Goal: Information Seeking & Learning: Learn about a topic

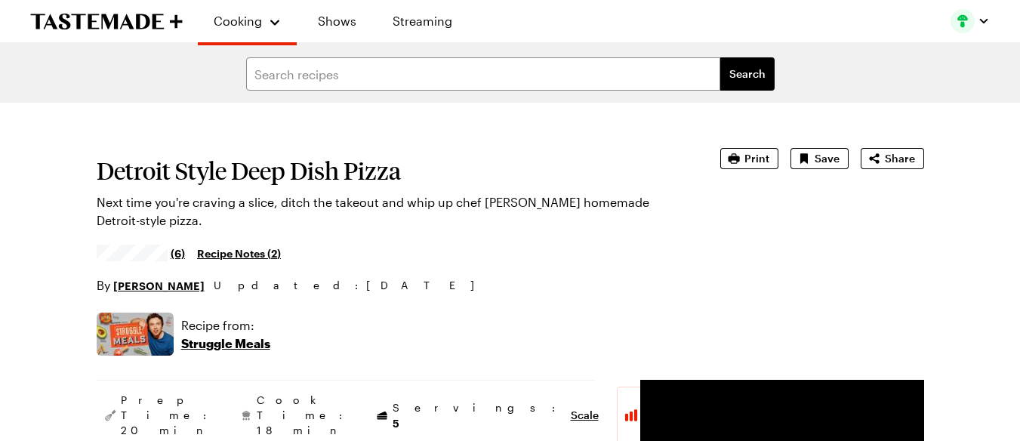
type textarea "x"
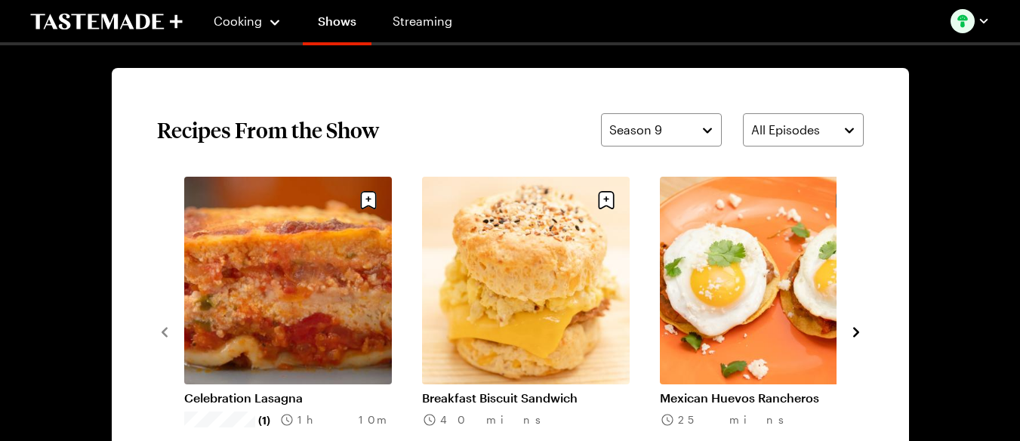
scroll to position [1258, 0]
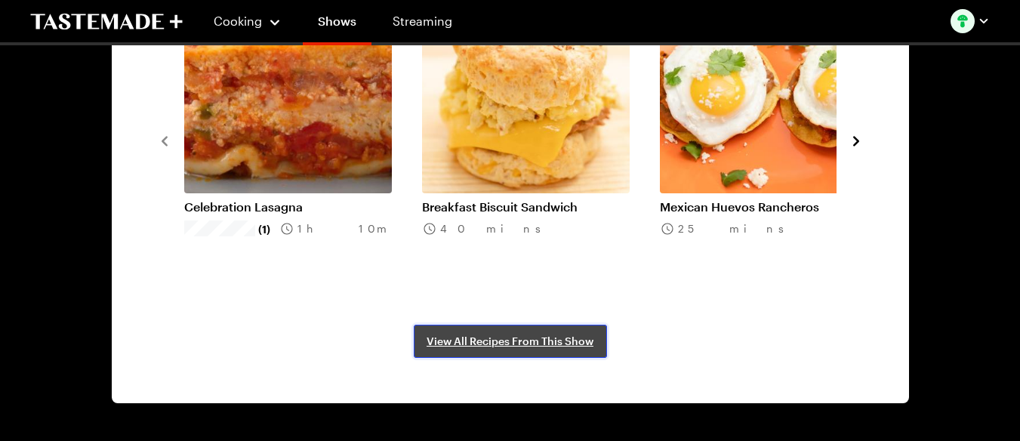
click at [494, 340] on span "View All Recipes From This Show" at bounding box center [510, 341] width 167 height 15
click at [510, 331] on link "View All Recipes From This Show" at bounding box center [510, 341] width 193 height 33
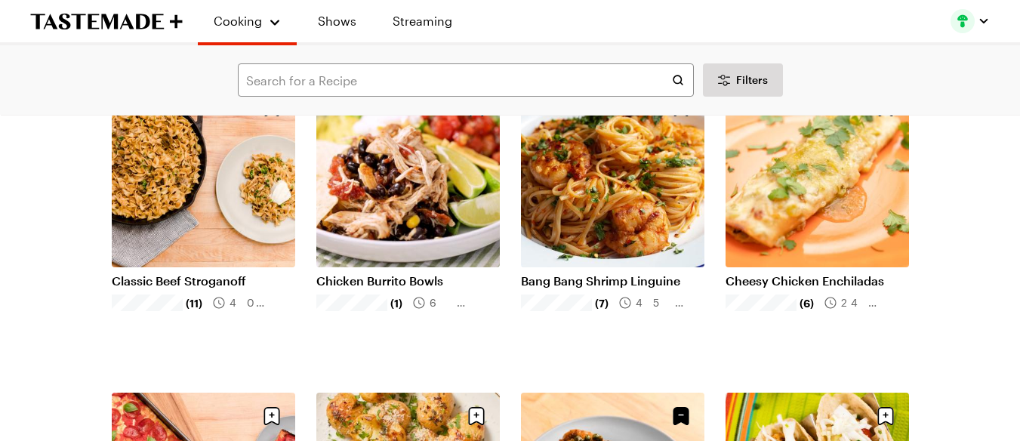
scroll to position [1057, 0]
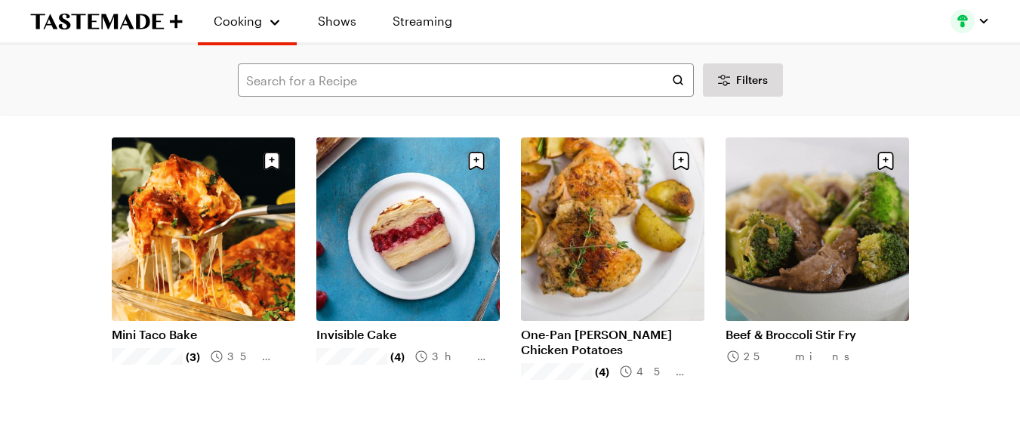
scroll to position [2315, 0]
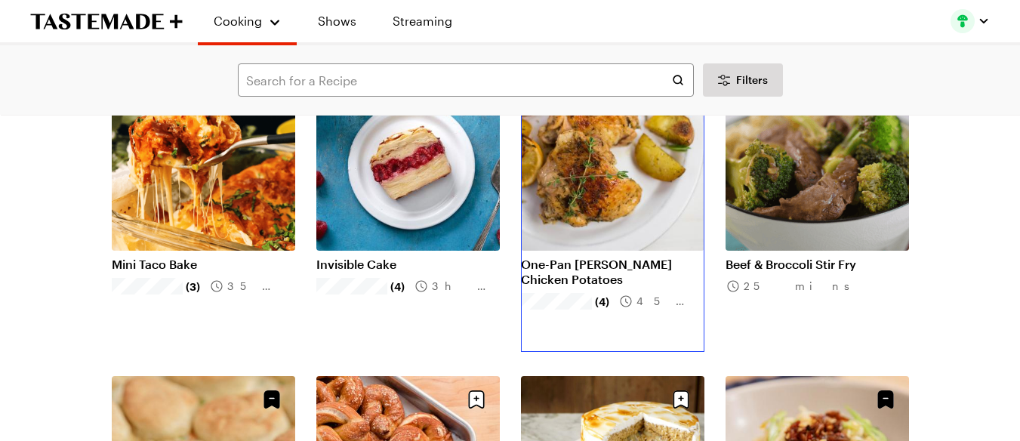
click at [579, 257] on link "One-Pan Lemon Herb Chicken Potatoes" at bounding box center [612, 272] width 183 height 30
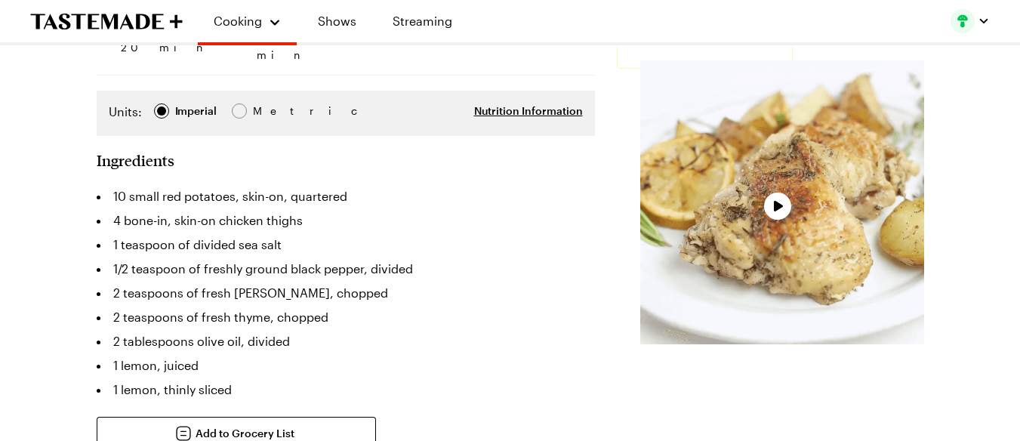
scroll to position [302, 0]
type textarea "x"
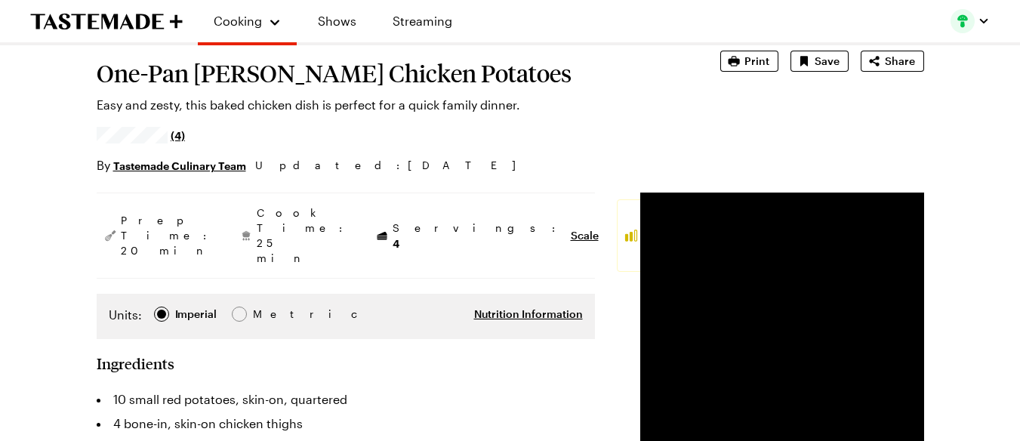
scroll to position [0, 0]
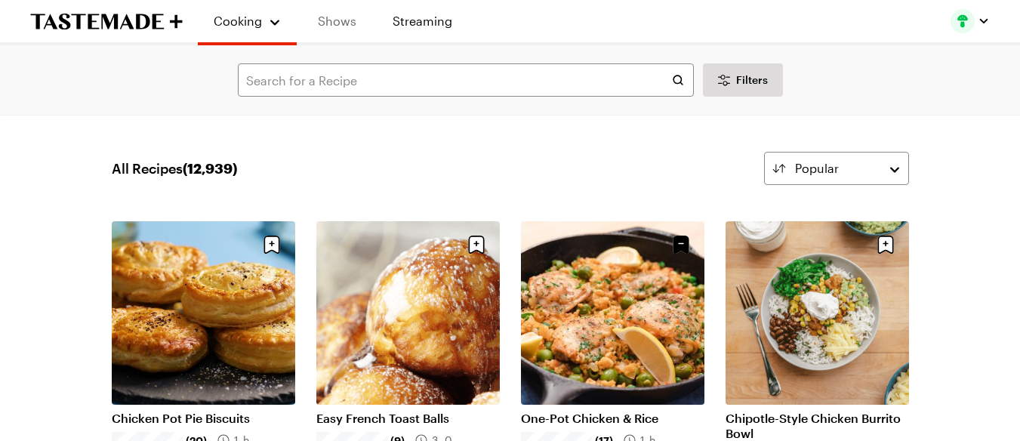
click at [328, 23] on link "Shows" at bounding box center [337, 21] width 69 height 42
click at [726, 86] on icon "Desktop filters" at bounding box center [724, 80] width 18 height 18
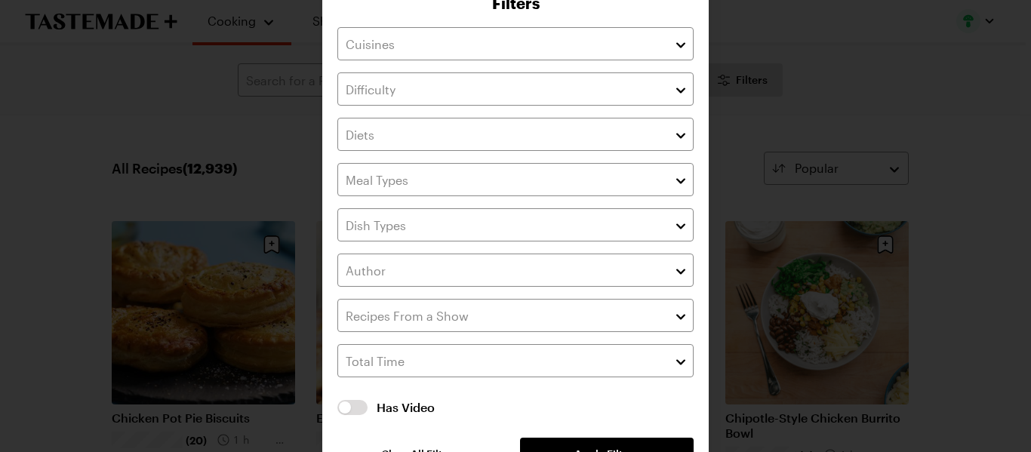
scroll to position [85, 0]
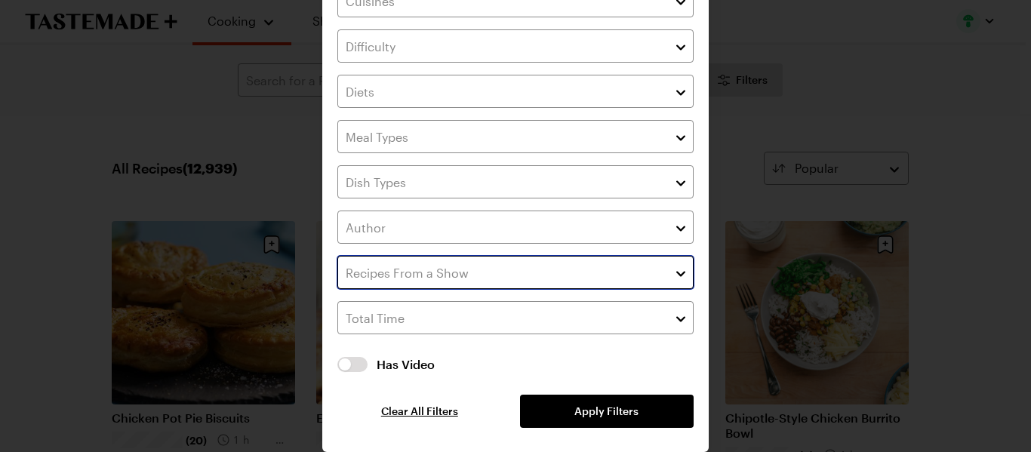
click at [511, 273] on input "text" at bounding box center [515, 272] width 356 height 33
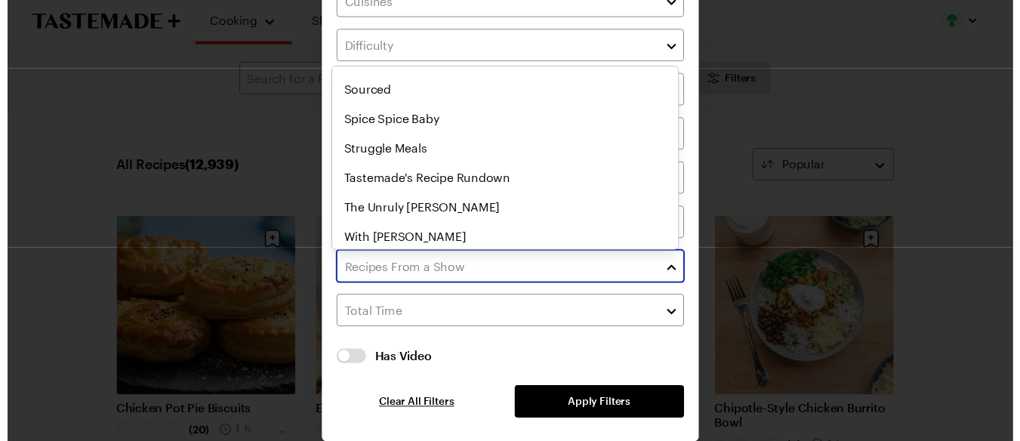
scroll to position [873, 0]
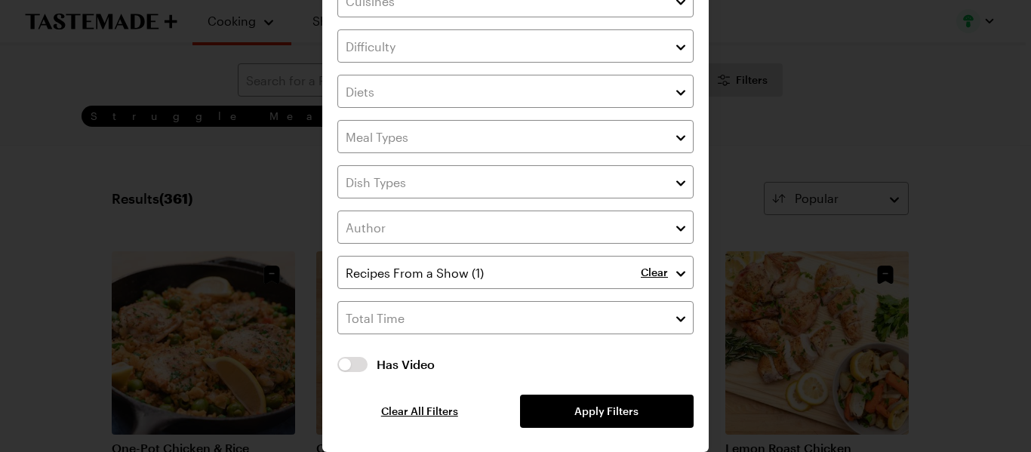
click at [612, 405] on div "Clear Has Video Has Video Clear All Filters Apply Filters" at bounding box center [515, 206] width 356 height 444
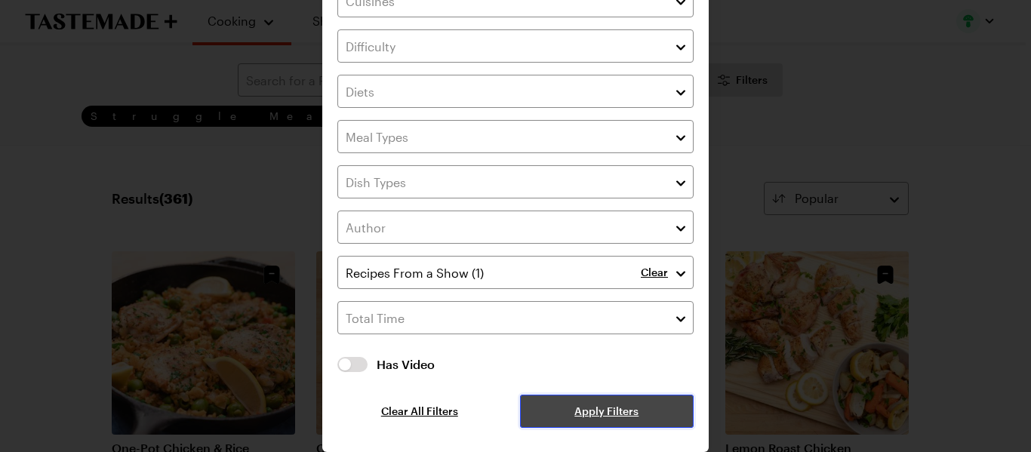
click at [609, 424] on button "Apply Filters" at bounding box center [607, 411] width 174 height 33
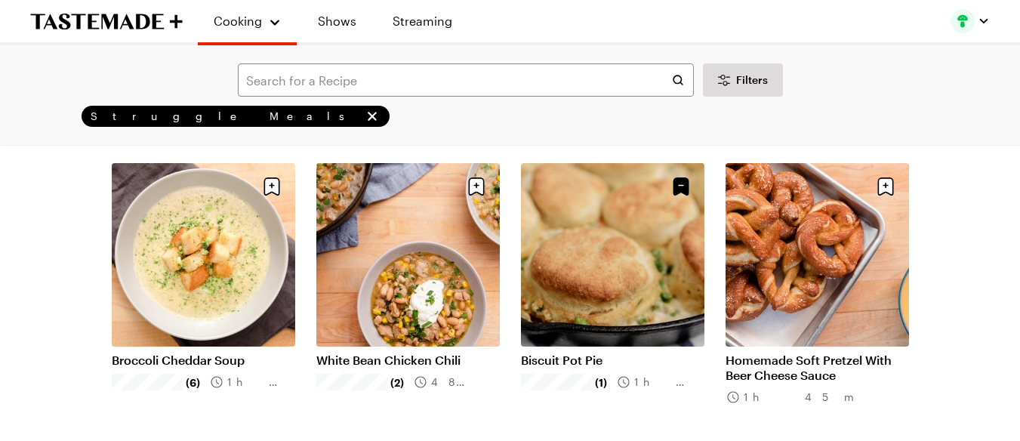
scroll to position [1359, 0]
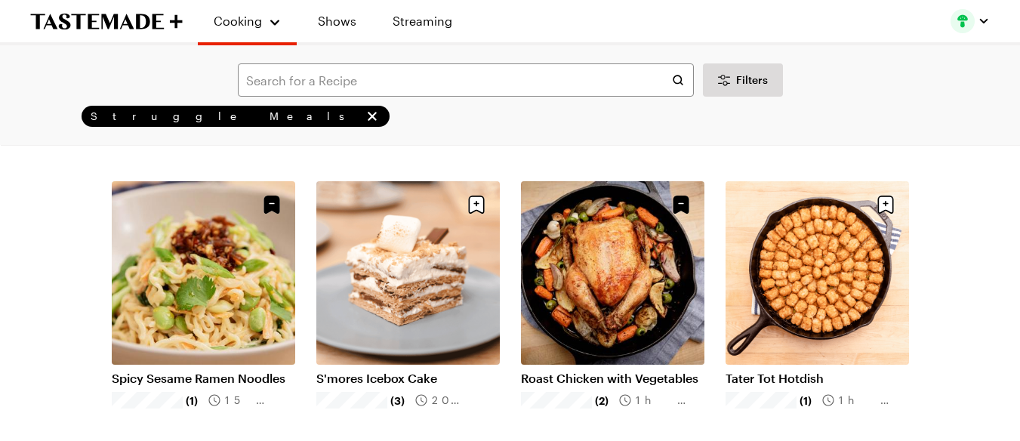
scroll to position [1610, 0]
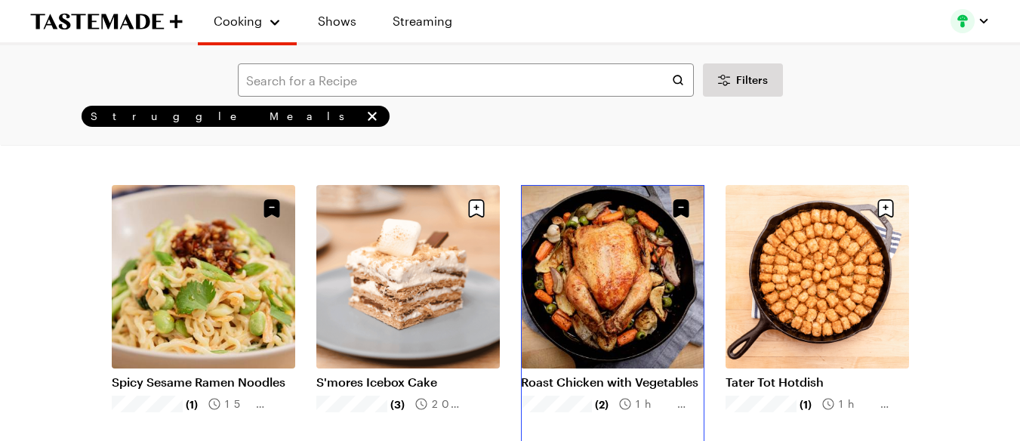
click at [618, 374] on link "Roast Chicken with Vegetables" at bounding box center [612, 381] width 183 height 15
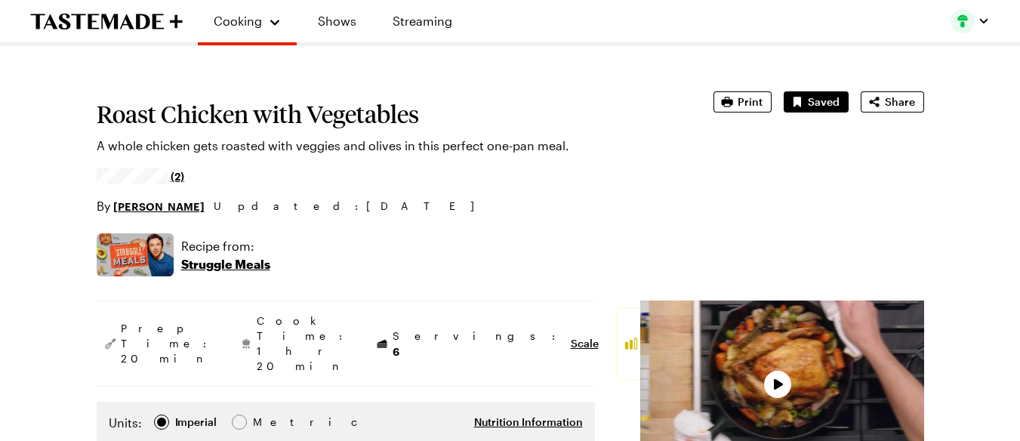
type textarea "x"
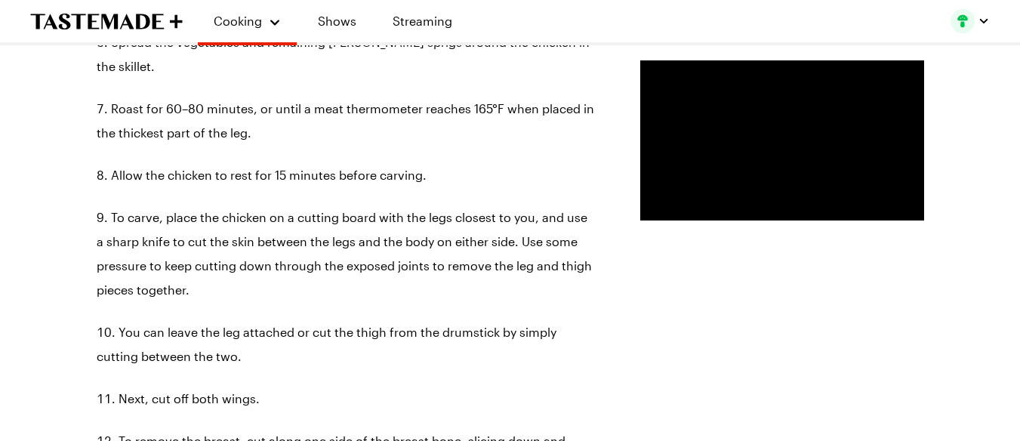
scroll to position [1359, 0]
